Goal: Task Accomplishment & Management: Use online tool/utility

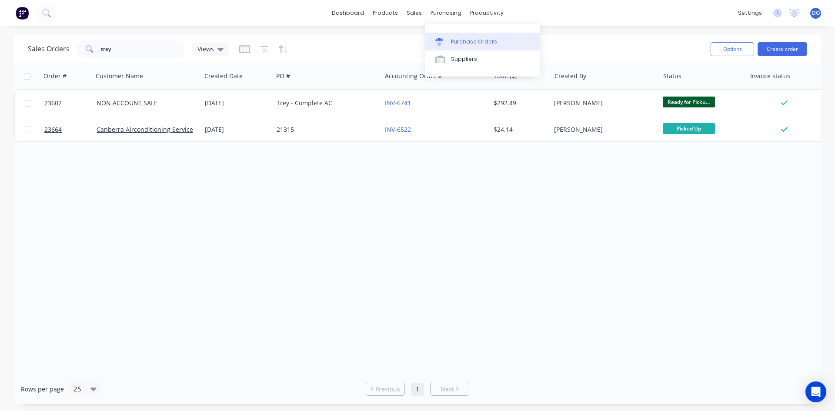
click at [452, 39] on div "Purchase Orders" at bounding box center [474, 42] width 46 height 8
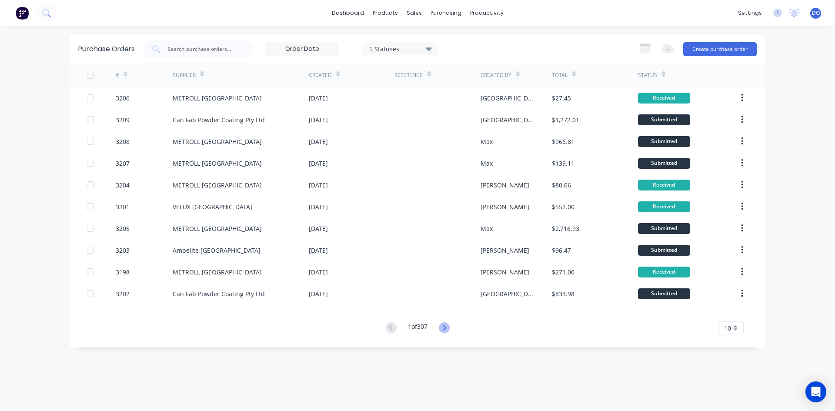
click at [443, 331] on icon at bounding box center [444, 327] width 11 height 11
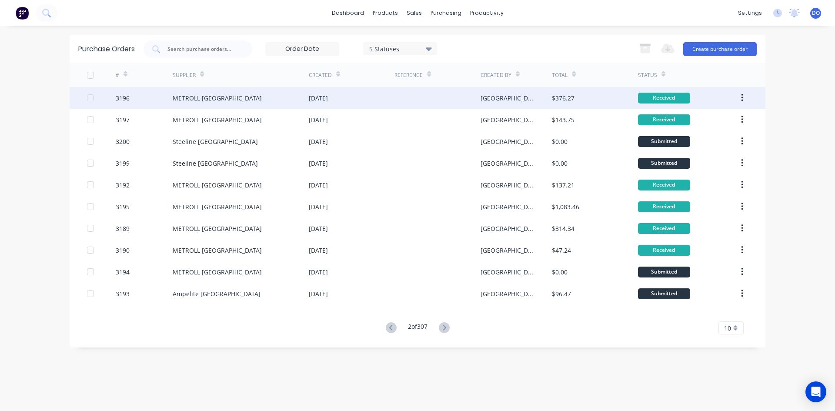
click at [391, 99] on div "[DATE]" at bounding box center [352, 98] width 86 height 22
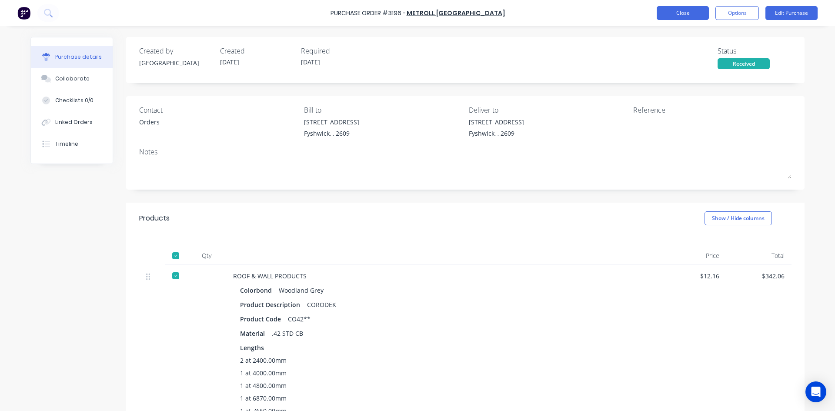
click at [663, 12] on button "Close" at bounding box center [682, 13] width 52 height 14
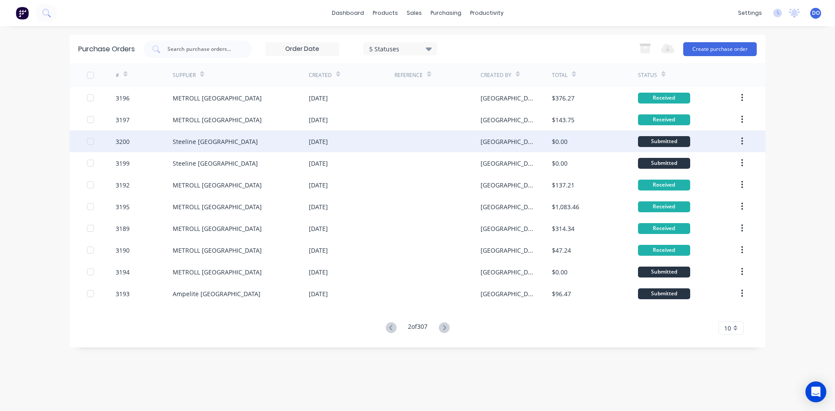
click at [387, 139] on div "[DATE]" at bounding box center [352, 141] width 86 height 22
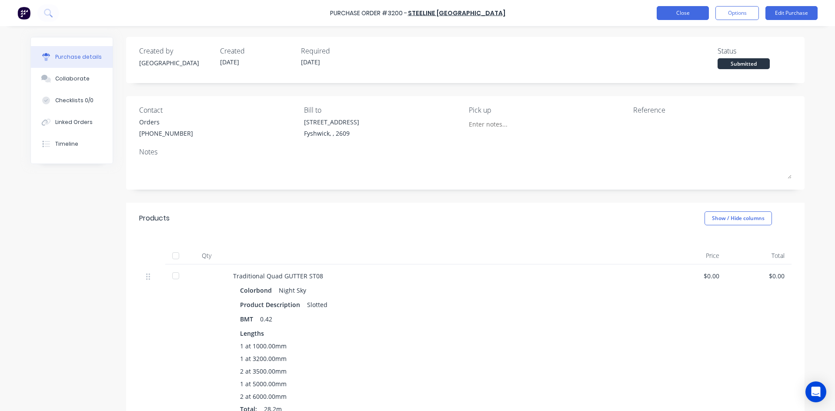
click at [663, 16] on button "Close" at bounding box center [682, 13] width 52 height 14
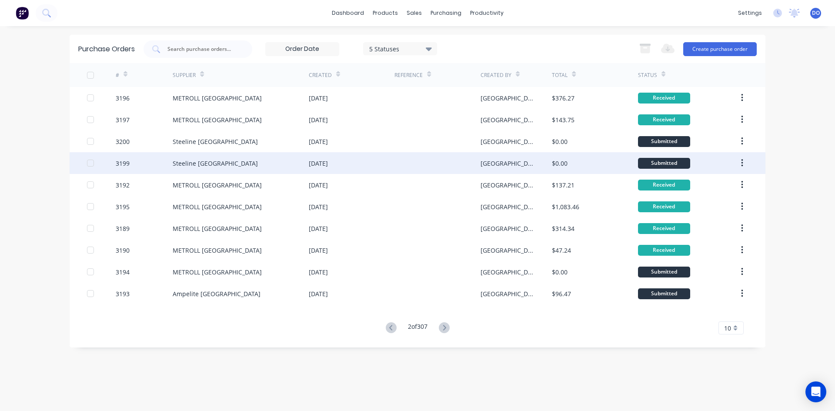
click at [311, 166] on div "[DATE]" at bounding box center [318, 163] width 19 height 9
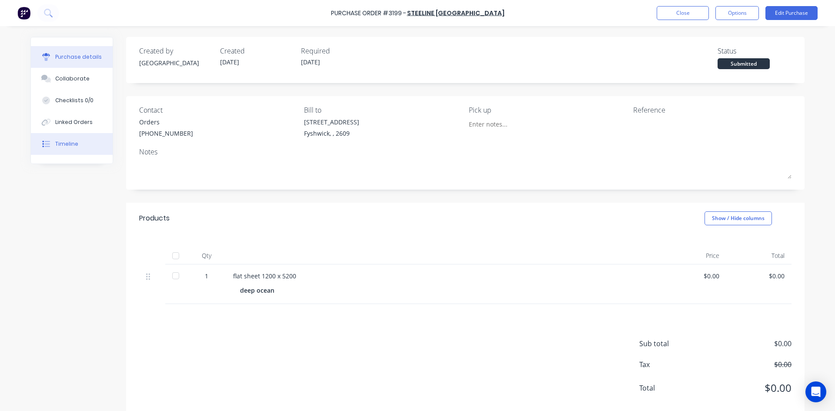
click at [77, 140] on button "Timeline" at bounding box center [72, 144] width 82 height 22
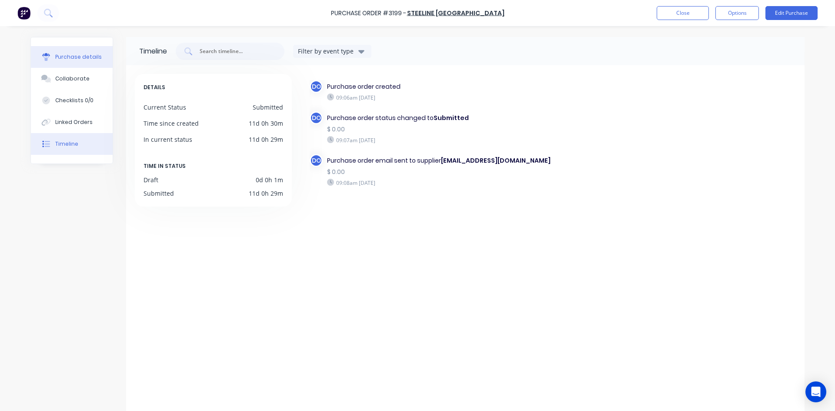
click at [97, 63] on button "Purchase details" at bounding box center [72, 57] width 82 height 22
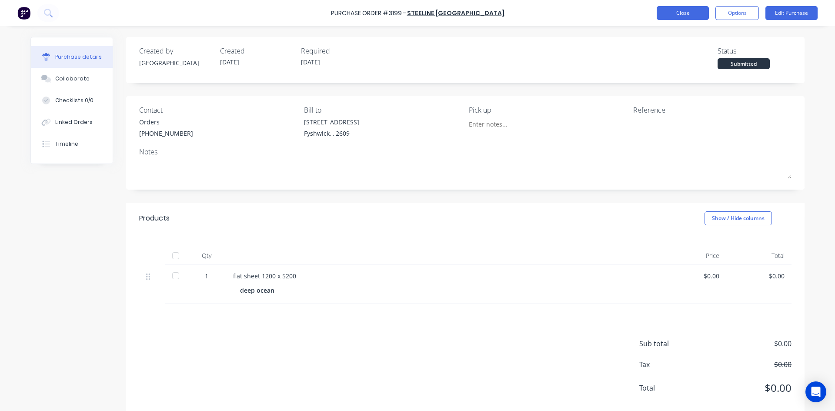
click at [671, 17] on button "Close" at bounding box center [682, 13] width 52 height 14
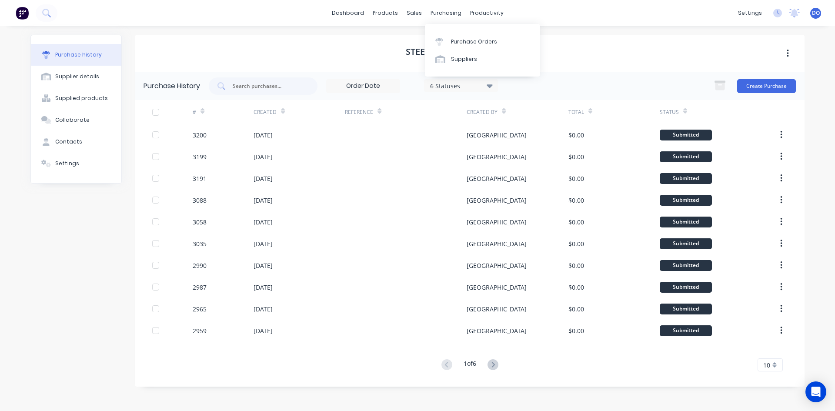
click at [437, 41] on icon at bounding box center [439, 42] width 7 height 5
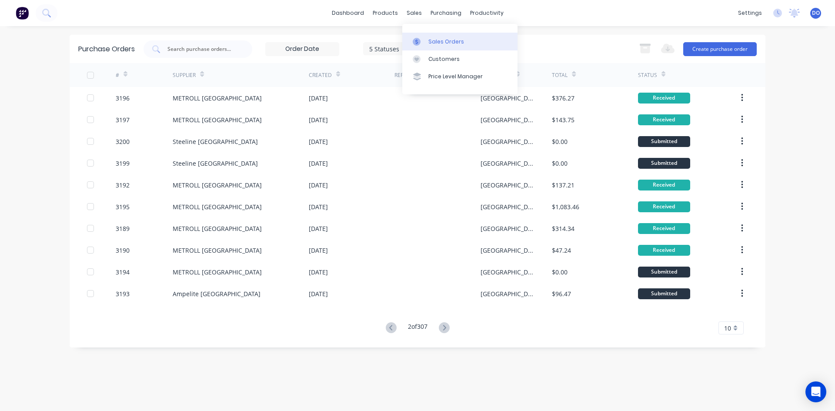
click at [434, 40] on div "Sales Orders" at bounding box center [446, 42] width 36 height 8
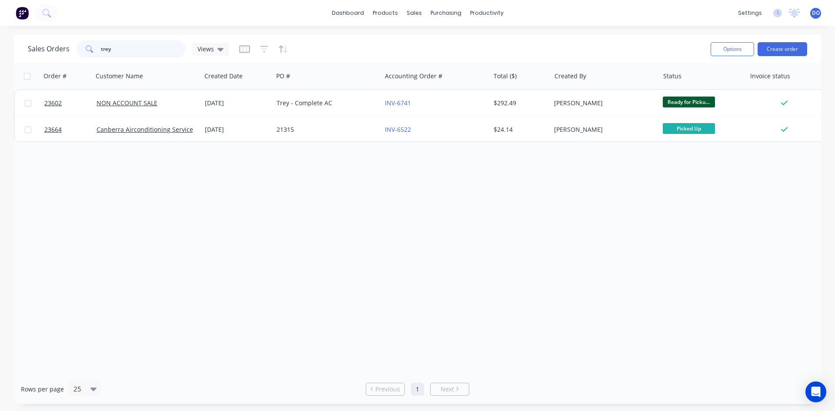
drag, startPoint x: 129, startPoint y: 48, endPoint x: 71, endPoint y: 50, distance: 57.8
click at [71, 50] on div "Sales Orders trey Views" at bounding box center [128, 48] width 201 height 17
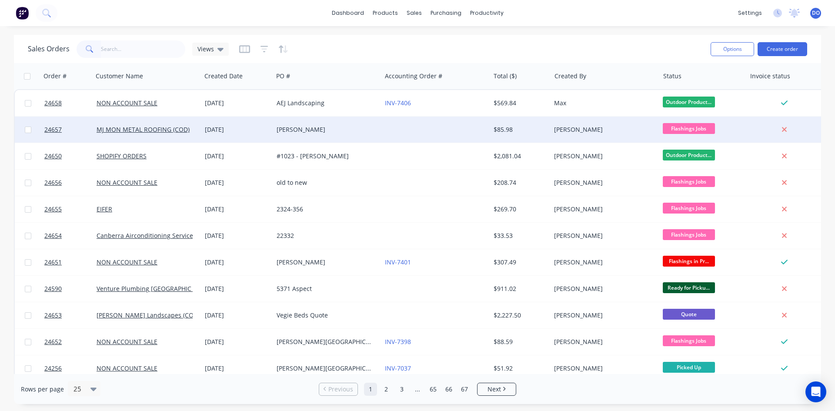
click at [336, 139] on div "[PERSON_NAME]" at bounding box center [327, 130] width 108 height 26
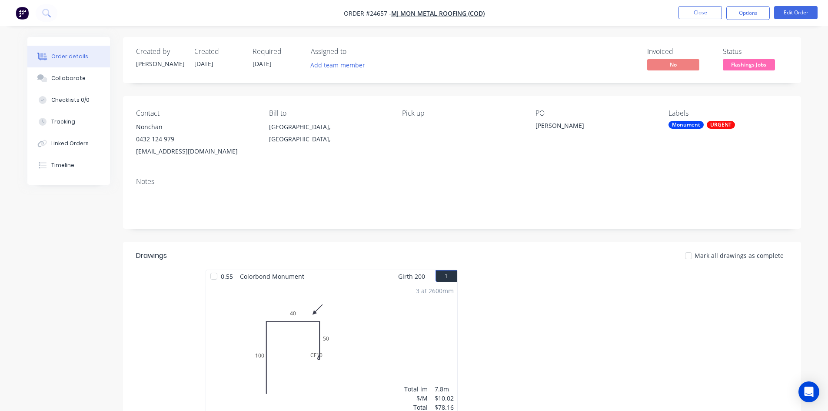
click at [760, 64] on span "Flashings Jobs" at bounding box center [749, 64] width 52 height 11
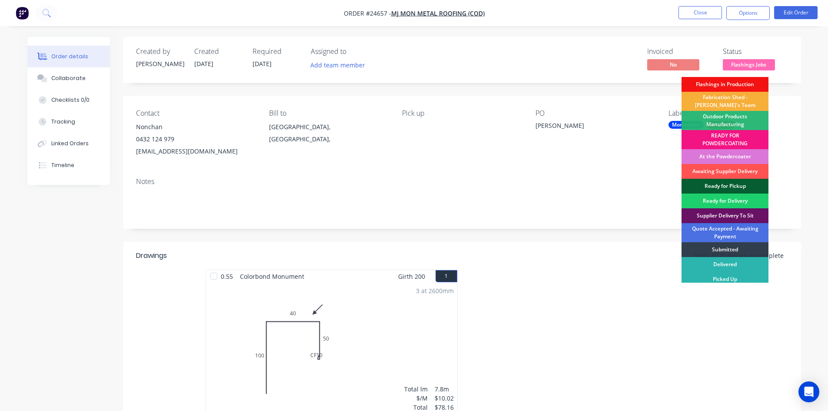
click at [735, 184] on div "Ready for Pickup" at bounding box center [725, 186] width 87 height 15
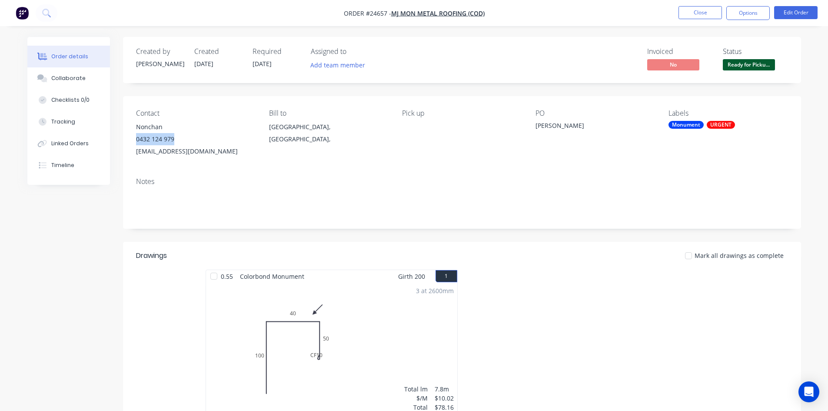
drag, startPoint x: 180, startPoint y: 142, endPoint x: 135, endPoint y: 139, distance: 45.3
click at [135, 139] on div "Contact Nonchan [PHONE_NUMBER] [EMAIL_ADDRESS][DOMAIN_NAME] Bill to [GEOGRAPHIC…" at bounding box center [462, 133] width 678 height 74
click at [750, 15] on button "Options" at bounding box center [747, 13] width 43 height 14
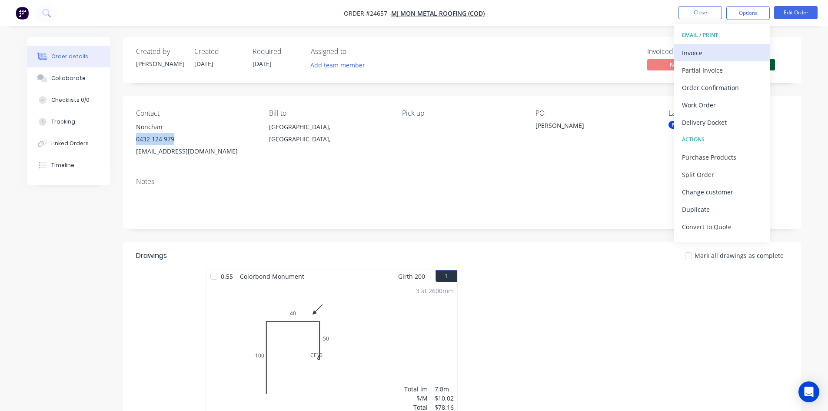
click at [710, 49] on div "Invoice" at bounding box center [722, 53] width 80 height 13
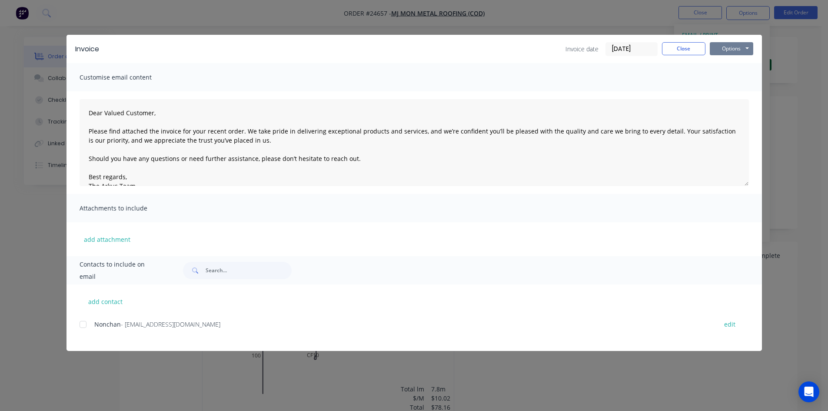
click at [728, 42] on button "Options" at bounding box center [731, 48] width 43 height 13
click at [732, 74] on button "Print" at bounding box center [738, 78] width 56 height 14
